Goal: Task Accomplishment & Management: Complete application form

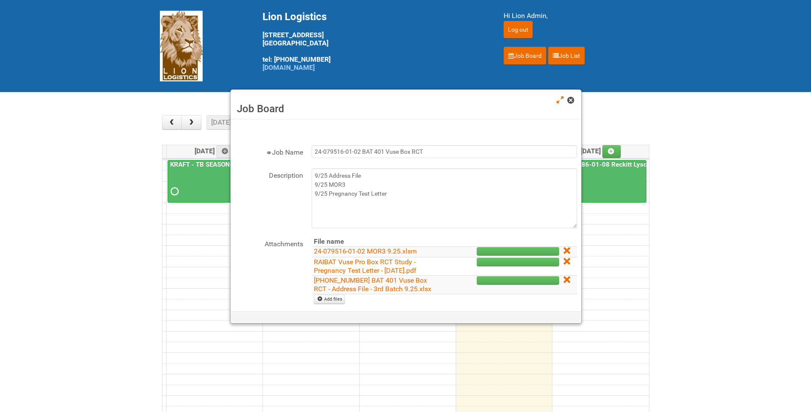
scroll to position [43, 0]
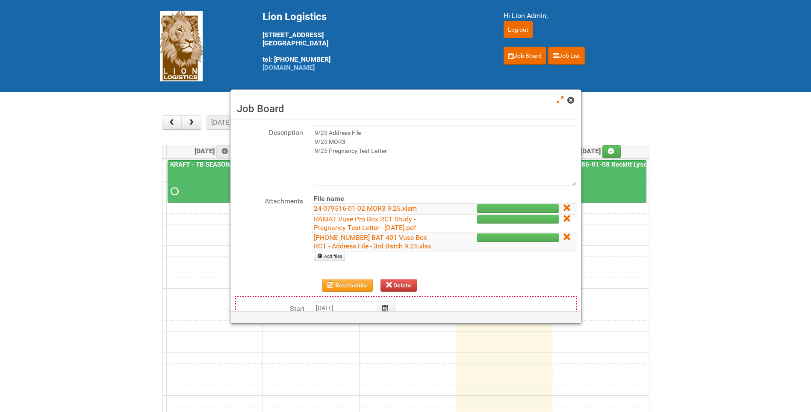
click at [568, 100] on span at bounding box center [571, 100] width 6 height 6
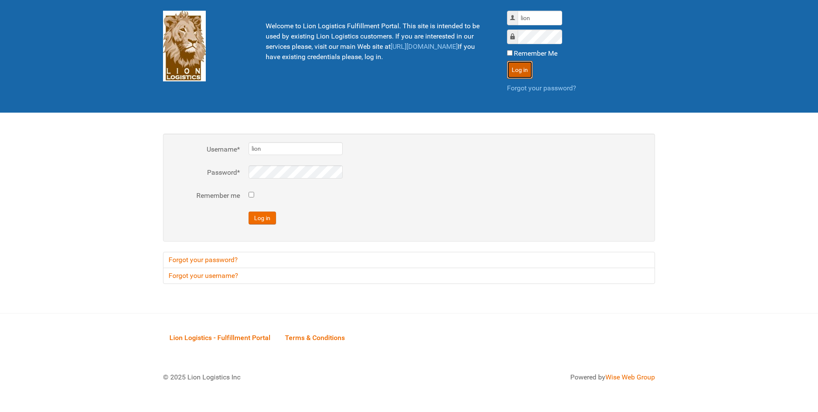
drag, startPoint x: 520, startPoint y: 65, endPoint x: 483, endPoint y: 69, distance: 37.4
click at [520, 65] on button "Log in" at bounding box center [520, 70] width 26 height 18
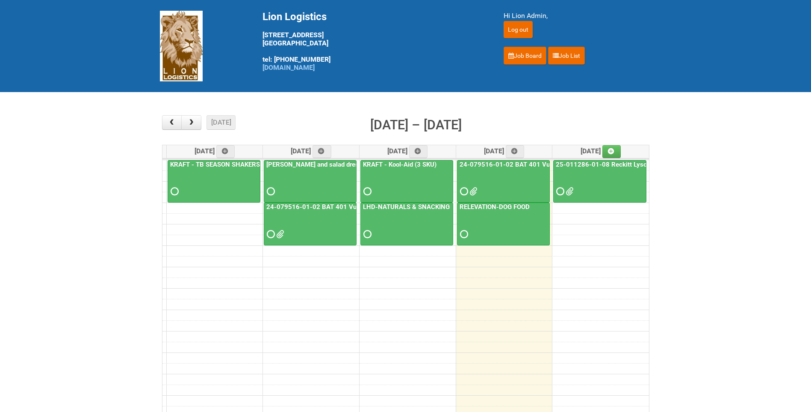
click at [528, 170] on div "24-079516-01-02 BAT 401 Vuse Box RCT" at bounding box center [504, 178] width 92 height 37
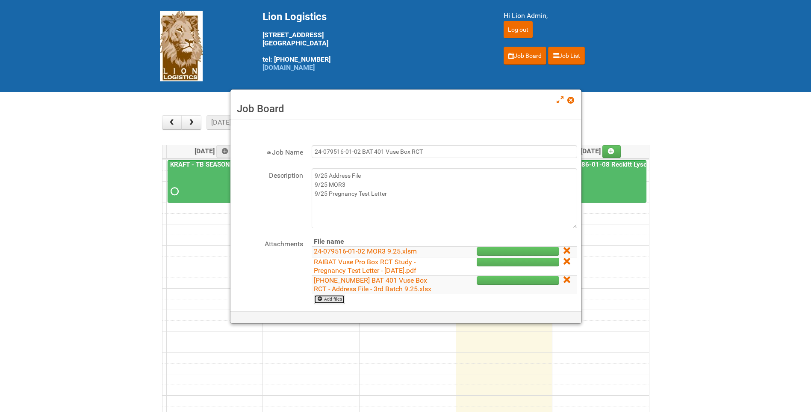
click at [340, 299] on link "Add files" at bounding box center [329, 298] width 31 height 9
type input "C:\fakepath\GROUP 1000.jpg"
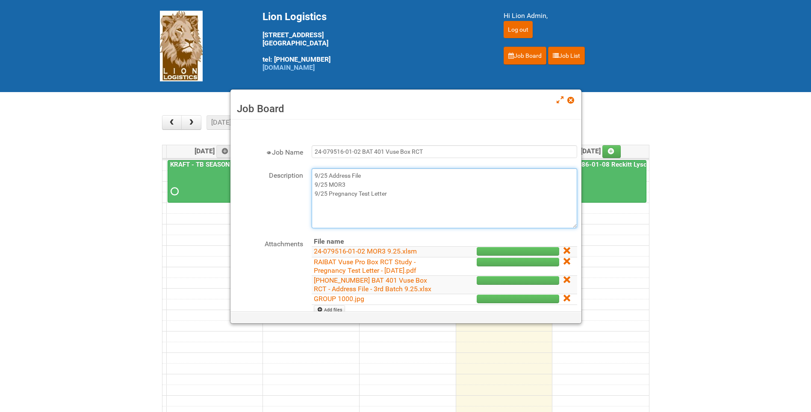
click at [410, 189] on textarea "9/25 Address File 9/25 MOR3 9/25 Pregnancy Test Letter" at bounding box center [445, 198] width 266 height 60
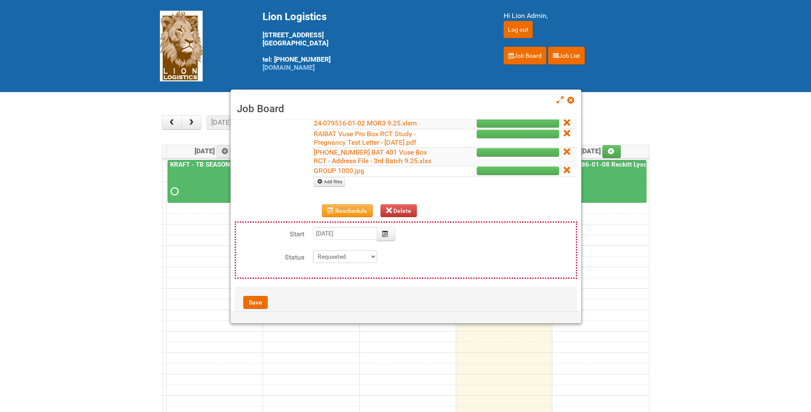
scroll to position [128, 0]
type textarea "9/25 Address File 9/25 MOR3 9/25 Pregnancy Test Letter 9/25-- Uploaded photo ap…"
click at [249, 301] on button "Save" at bounding box center [255, 301] width 24 height 13
type input "2025-09-25 09:00:00"
